Goal: Task Accomplishment & Management: Manage account settings

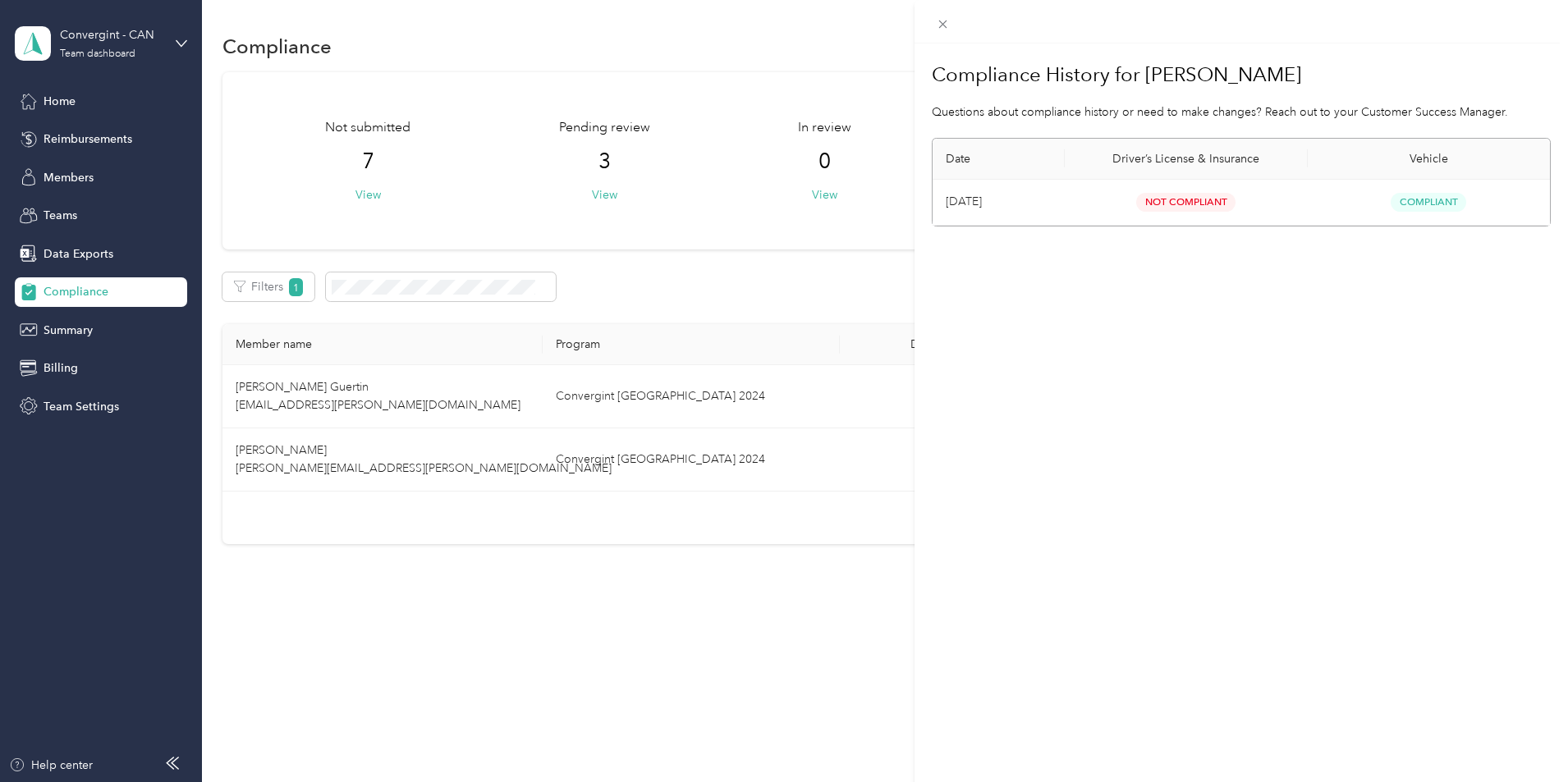
click at [59, 138] on div "Compliance History for [PERSON_NAME] Questions about compliance history or need…" at bounding box center [784, 391] width 1568 height 782
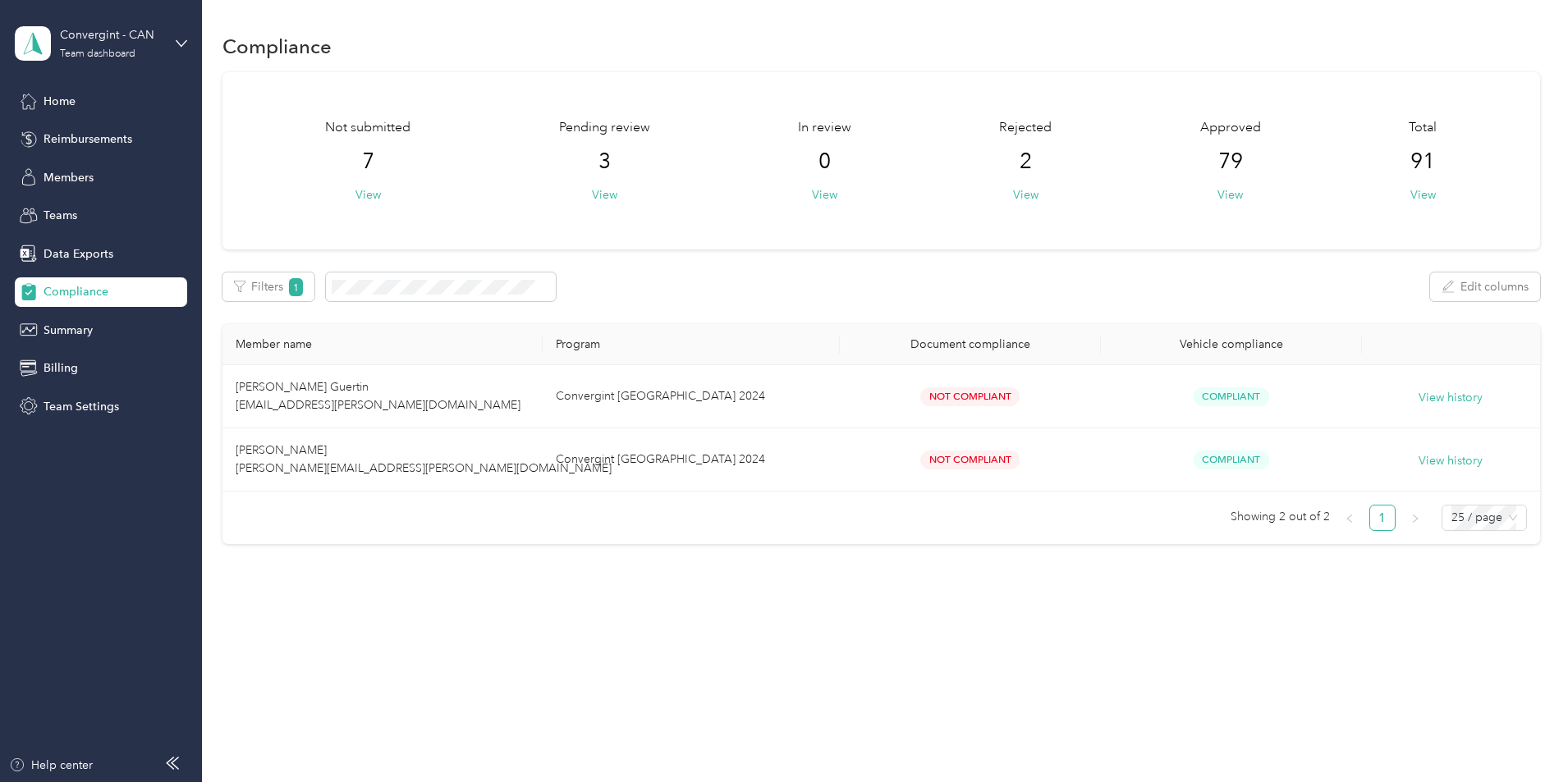
click at [59, 138] on span "Reimbursements" at bounding box center [88, 139] width 89 height 18
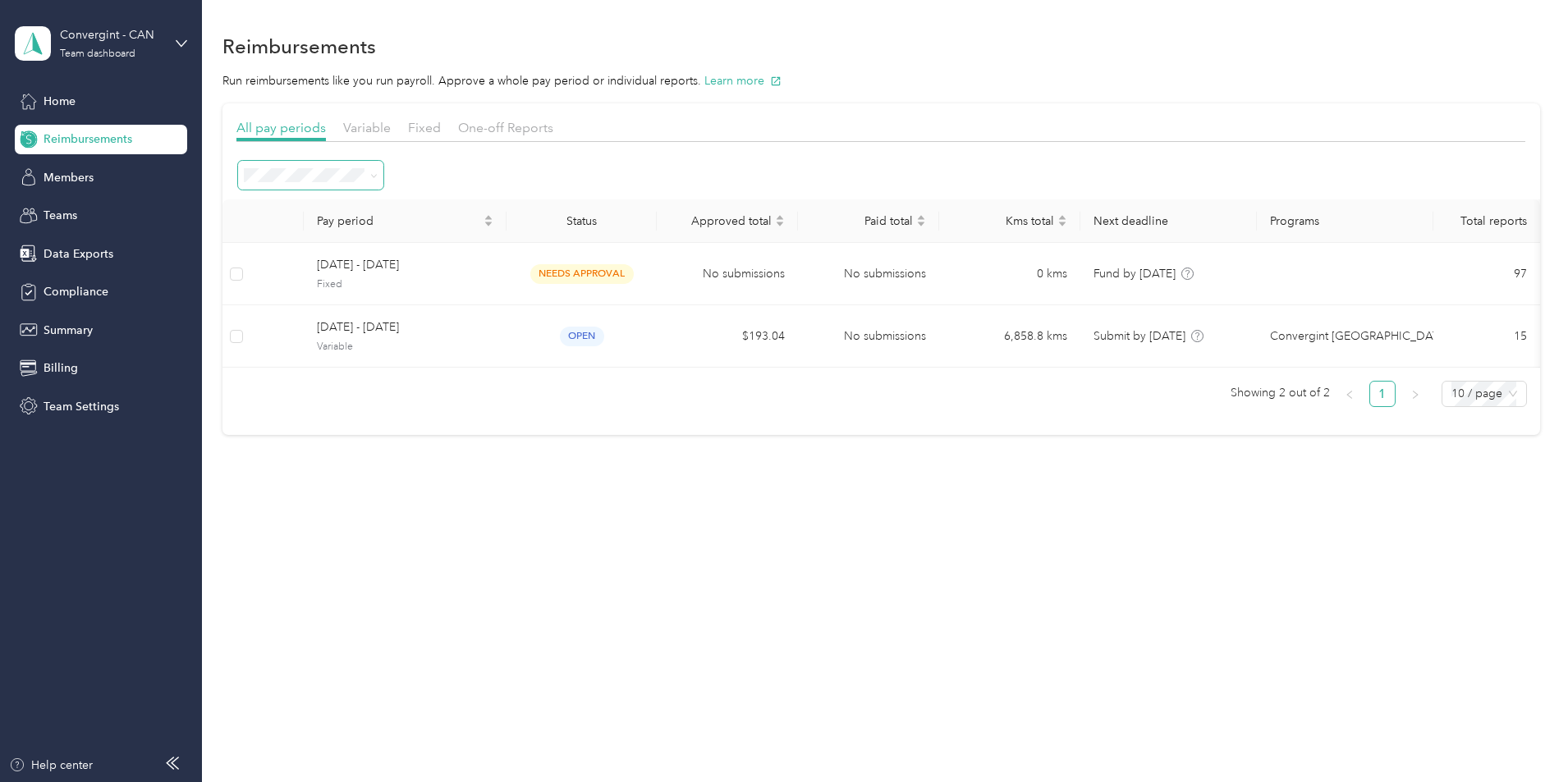
click at [377, 175] on icon at bounding box center [374, 176] width 8 height 8
click at [445, 205] on div "All periods" at bounding box center [421, 206] width 123 height 18
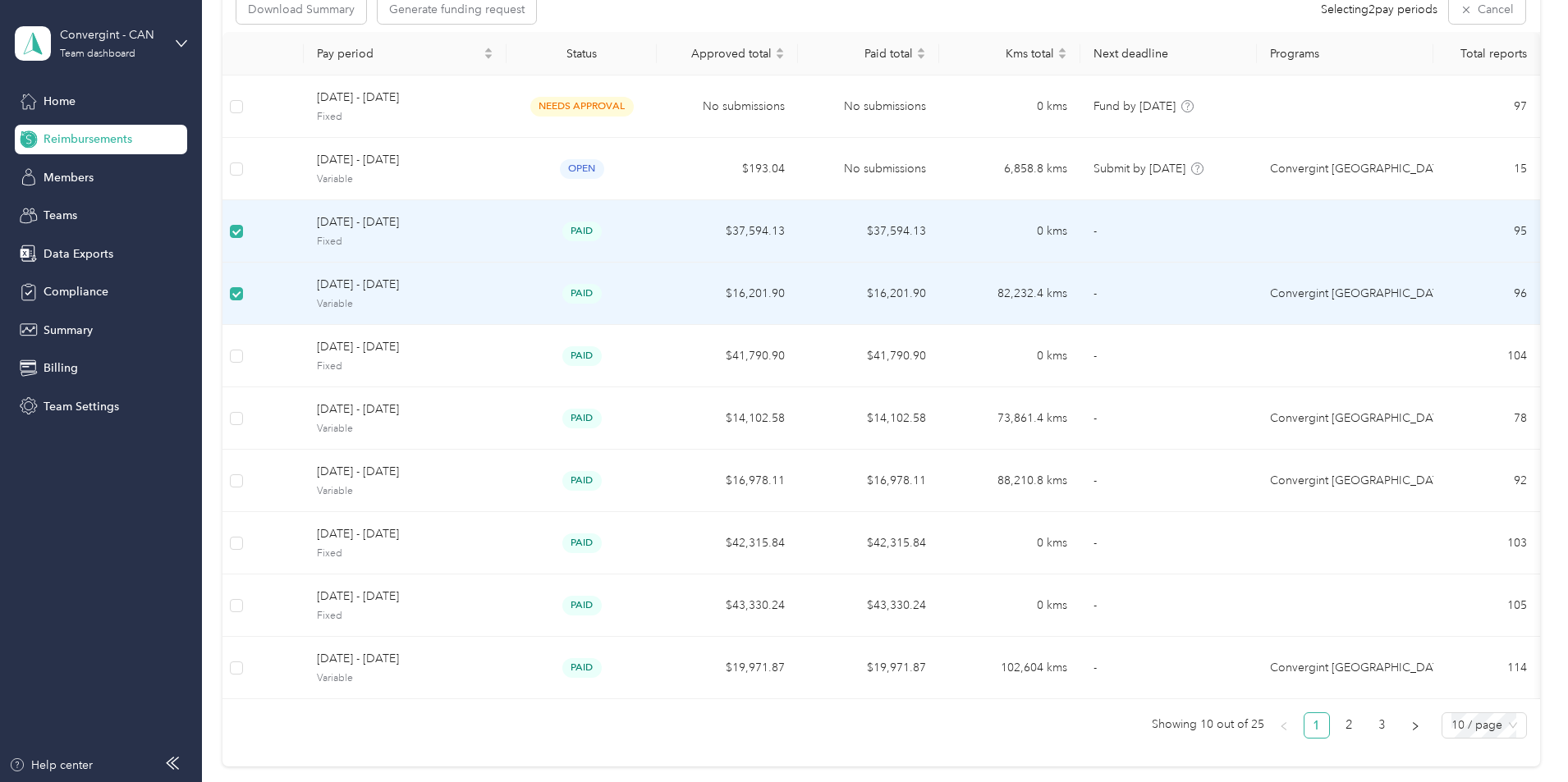
scroll to position [246, 0]
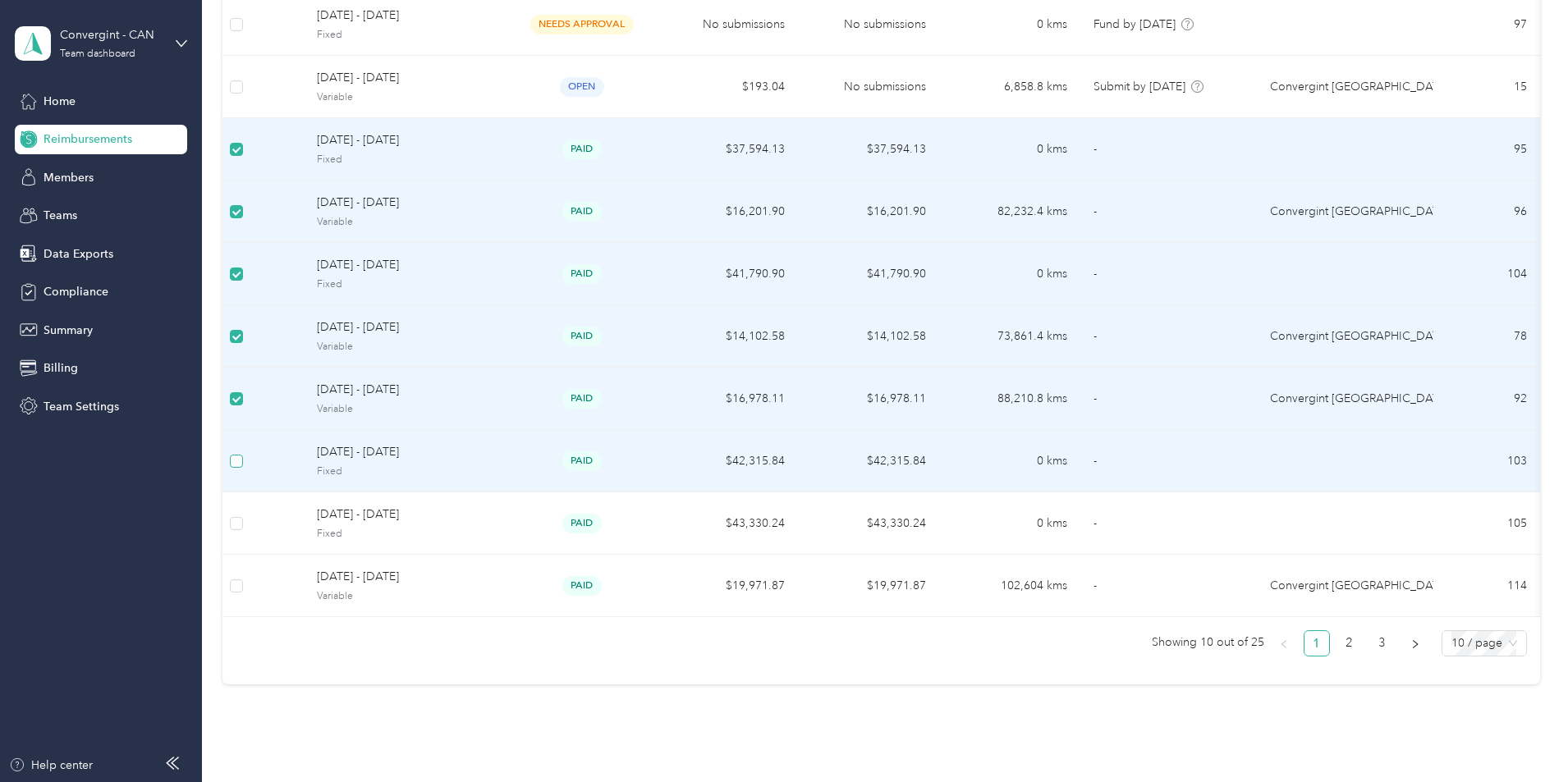
click at [243, 469] on label at bounding box center [236, 461] width 14 height 18
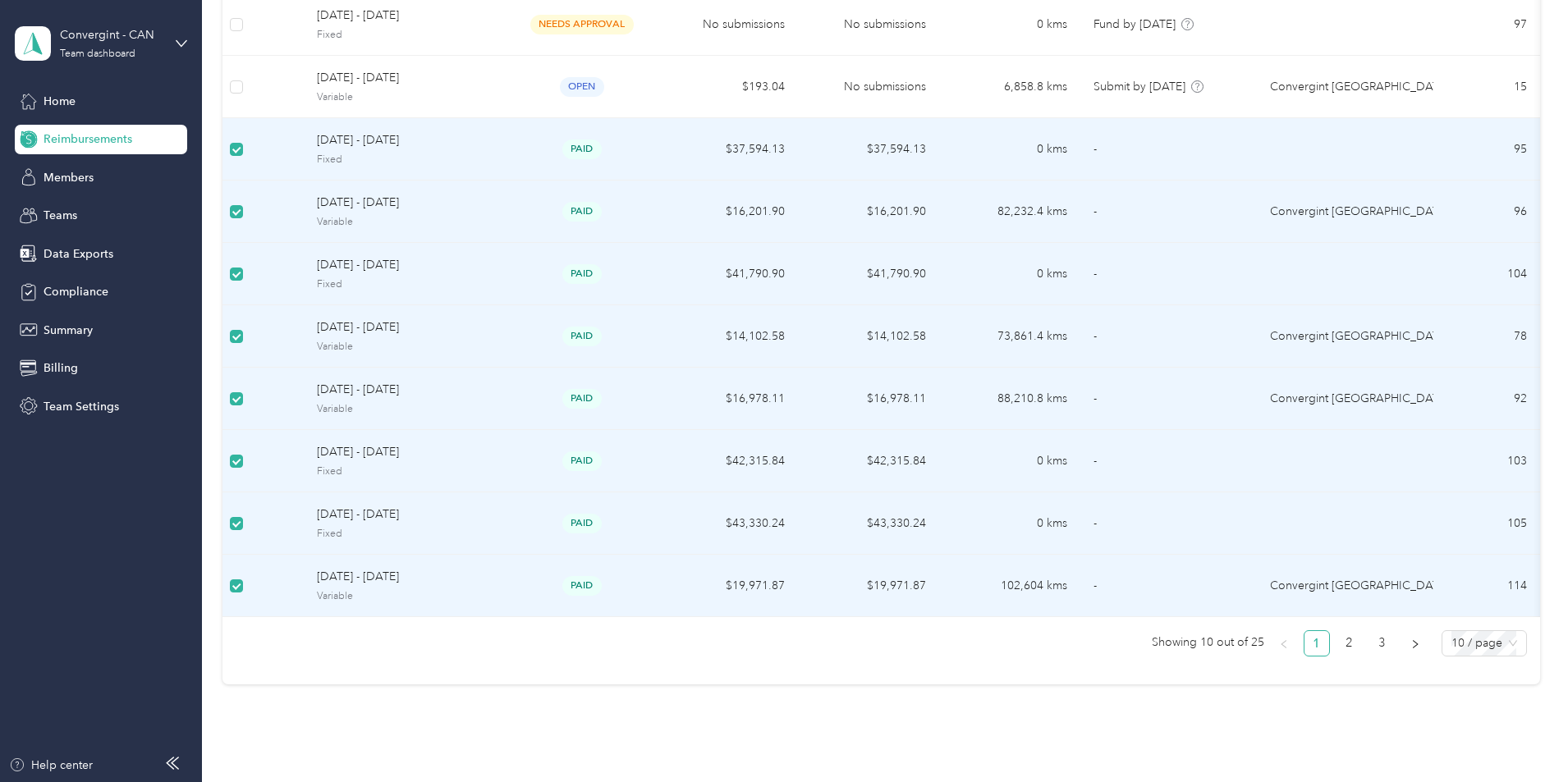
scroll to position [330, 0]
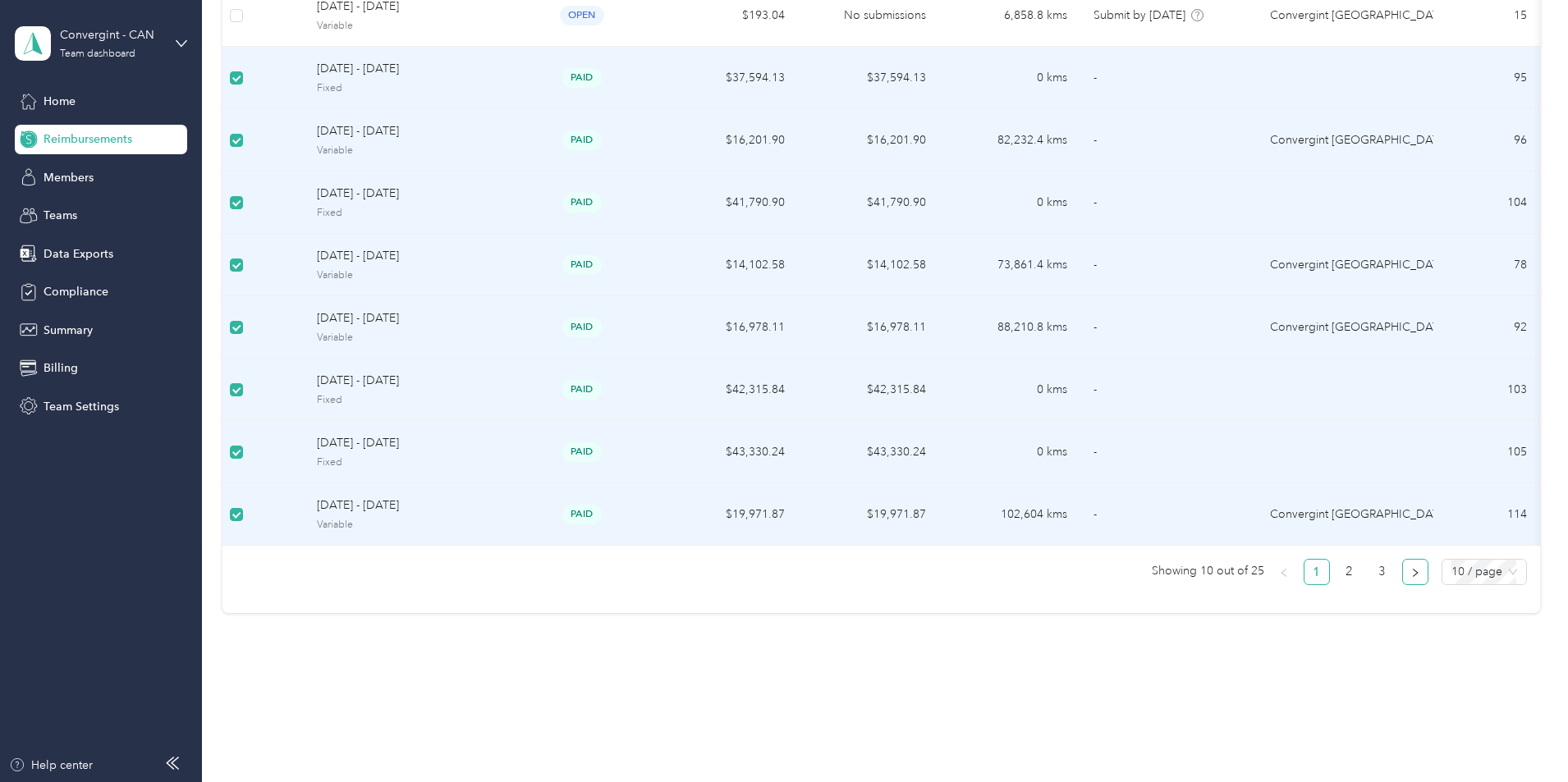
click at [1402, 580] on button "button" at bounding box center [1414, 572] width 26 height 26
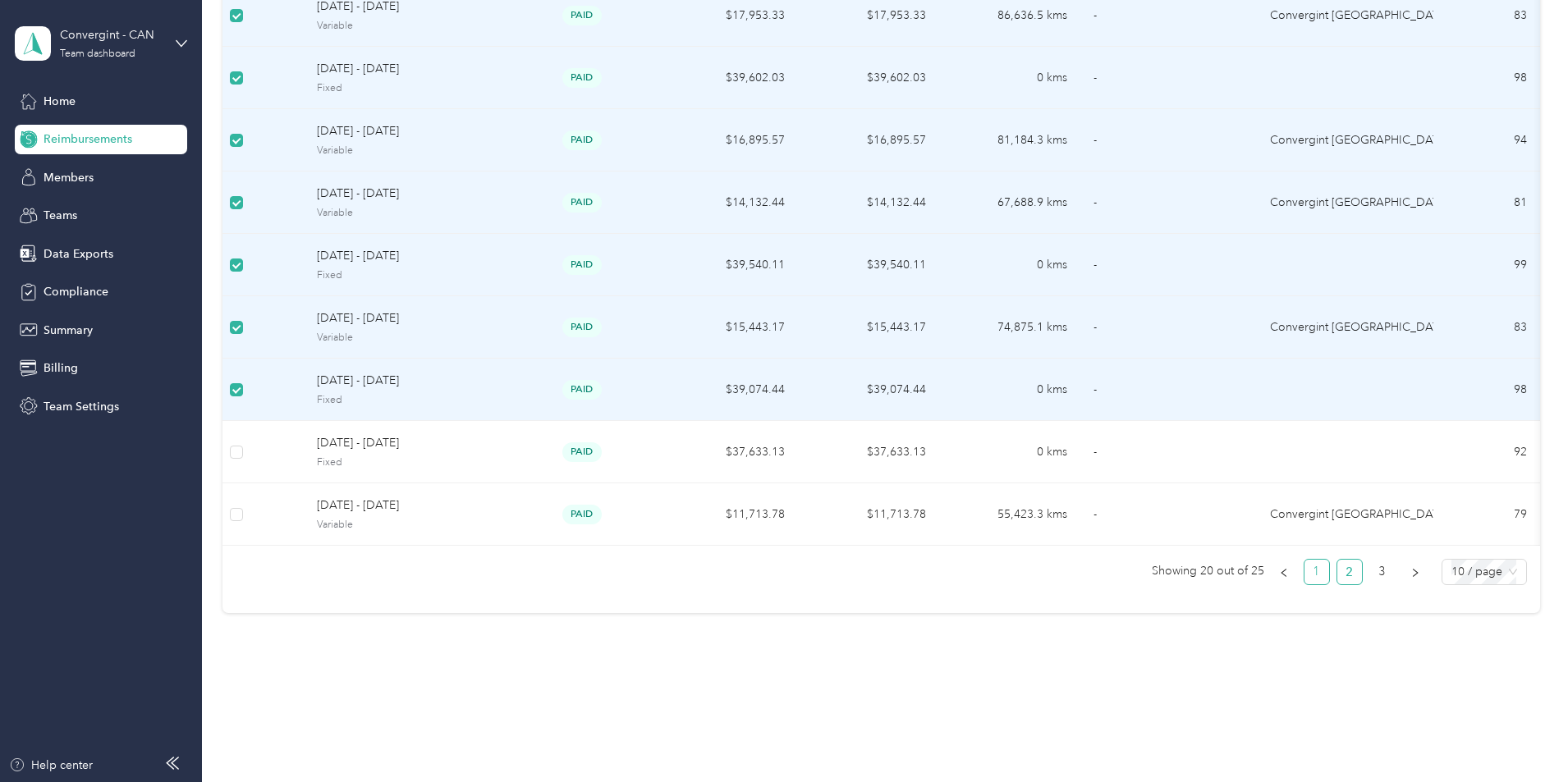
click at [1304, 576] on link "1" at bounding box center [1316, 572] width 24 height 24
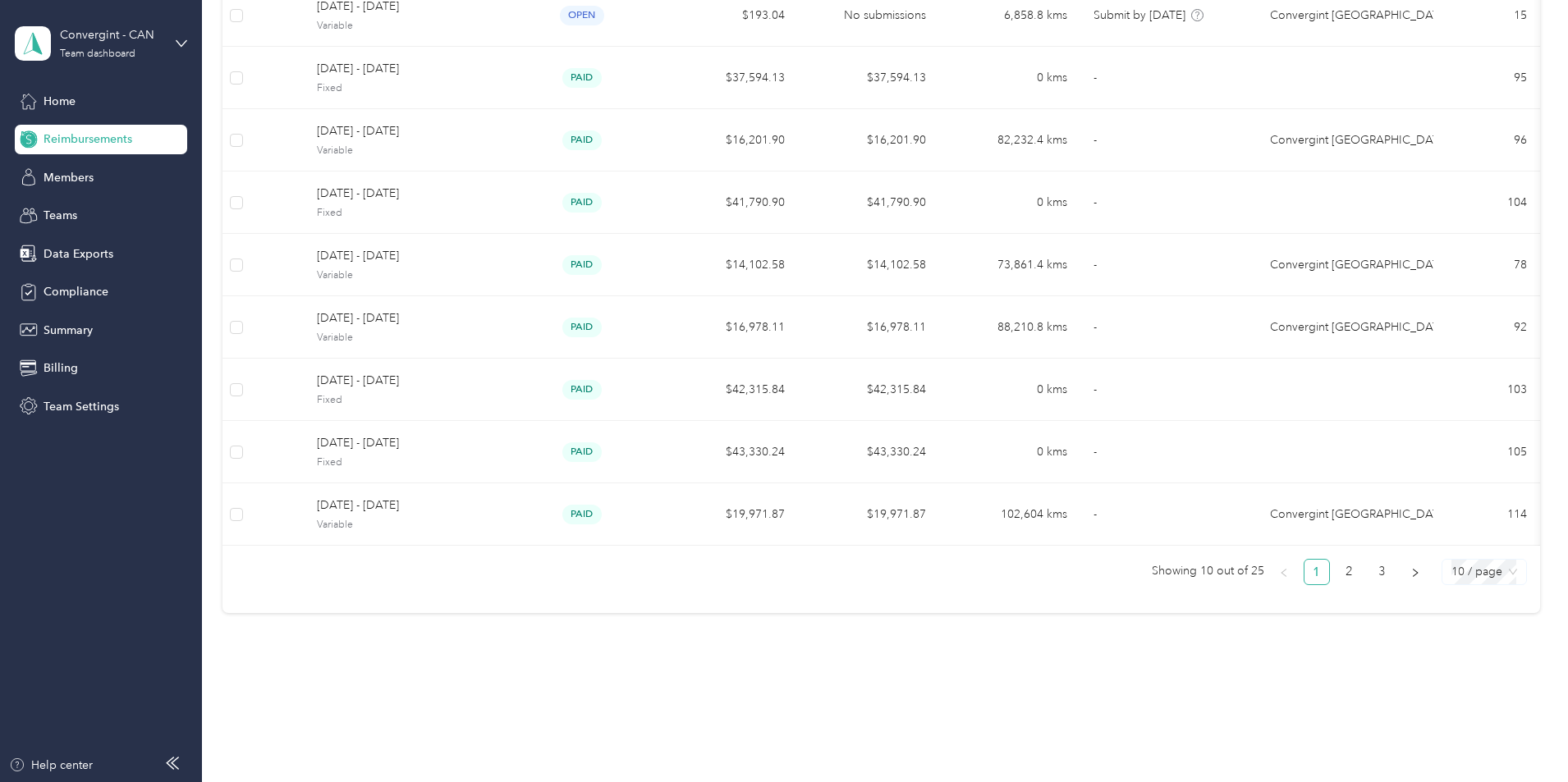
click at [1451, 573] on span "10 / page" at bounding box center [1484, 572] width 66 height 24
click at [1454, 683] on div "100 / page" at bounding box center [1483, 684] width 58 height 18
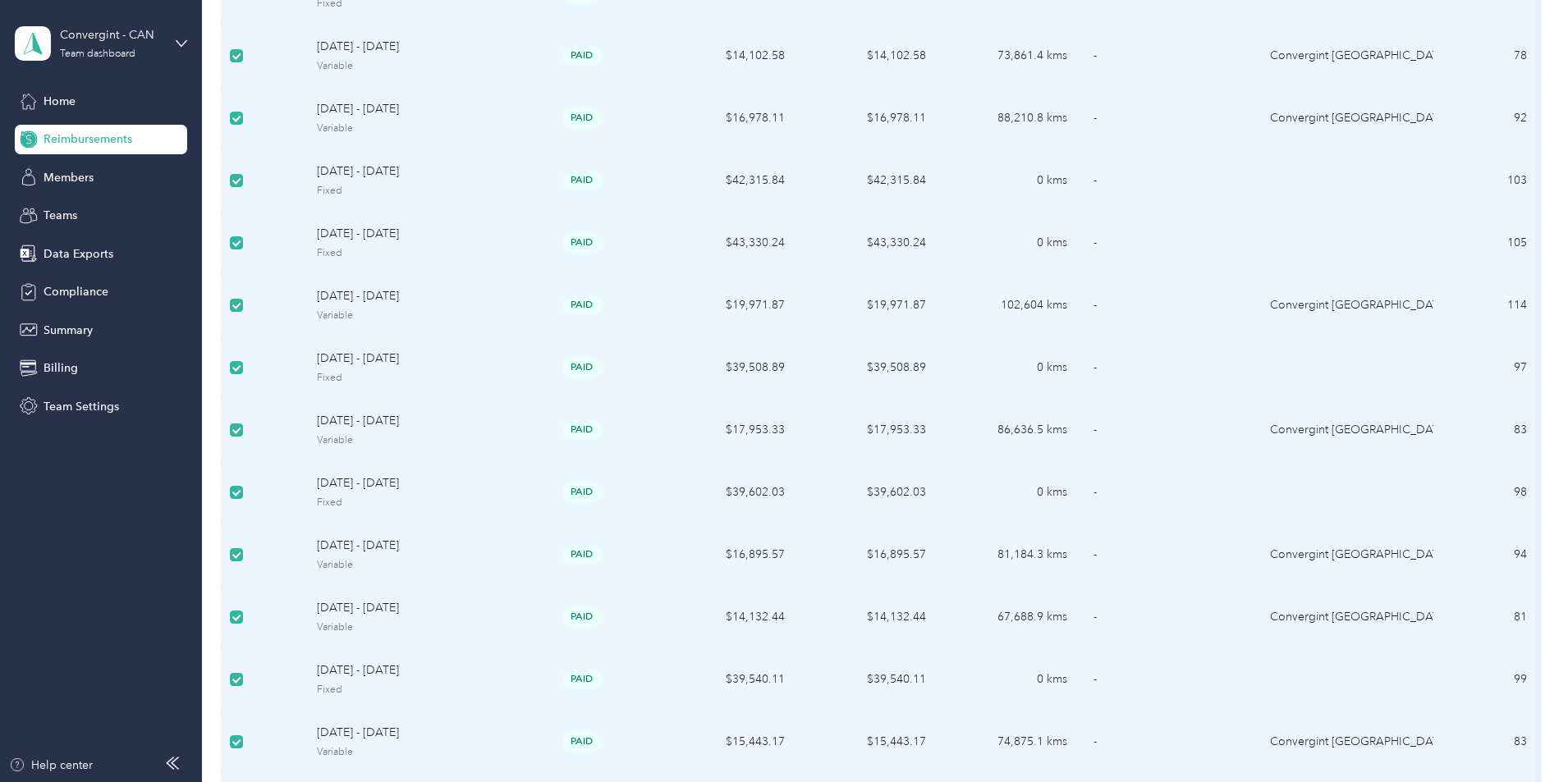
scroll to position [117, 0]
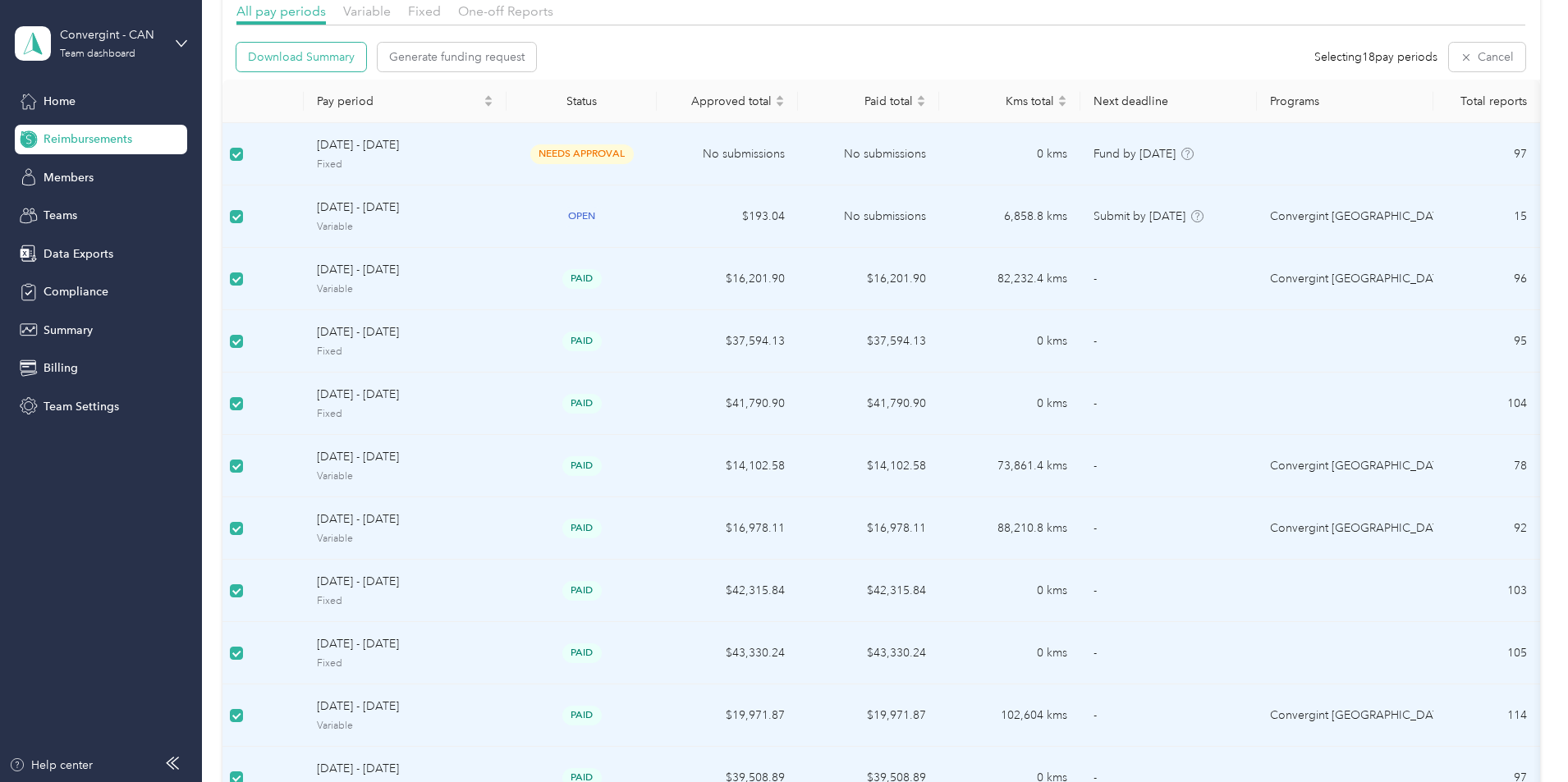
click at [355, 57] on span "Download Summary" at bounding box center [302, 57] width 107 height 18
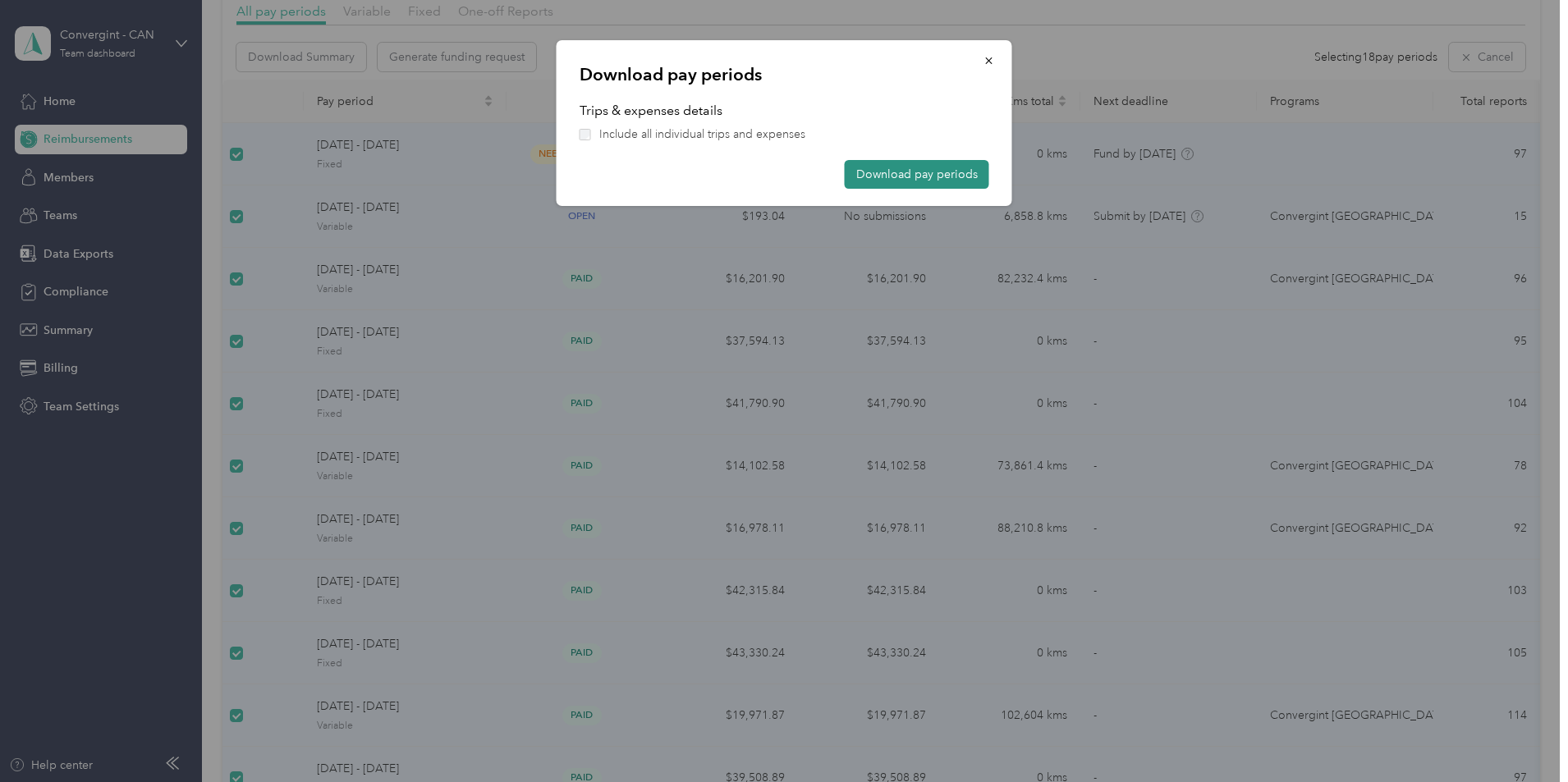
click at [913, 170] on button "Download pay periods" at bounding box center [916, 175] width 145 height 29
